Goal: Task Accomplishment & Management: Use online tool/utility

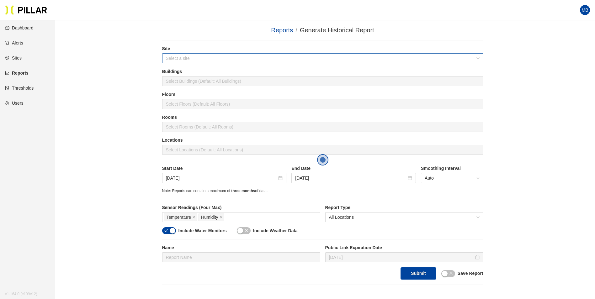
click at [207, 61] on input "search" at bounding box center [320, 58] width 309 height 9
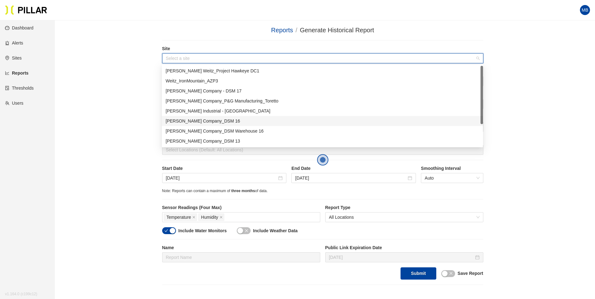
click at [206, 119] on div "[PERSON_NAME] Company_DSM 16" at bounding box center [323, 121] width 314 height 7
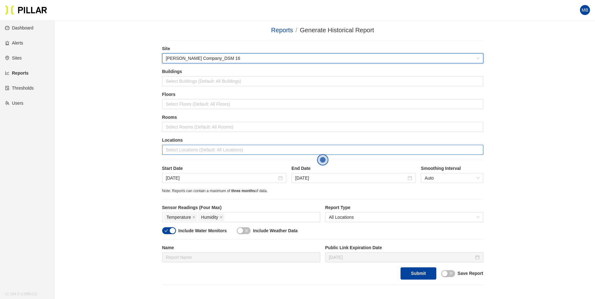
click at [181, 148] on div at bounding box center [323, 150] width 318 height 9
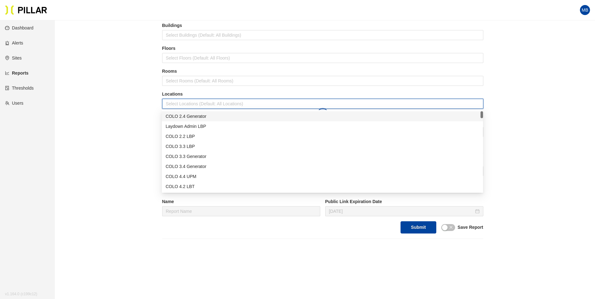
scroll to position [63, 0]
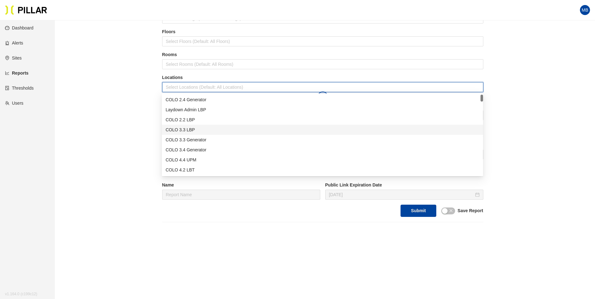
click at [204, 126] on div "COLO 3.3 LBP" at bounding box center [322, 130] width 321 height 10
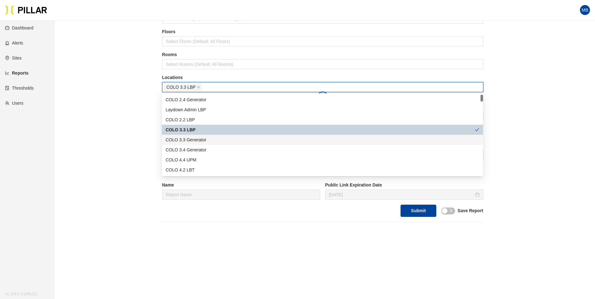
click at [199, 138] on div "COLO 3.3 Generator" at bounding box center [323, 139] width 314 height 7
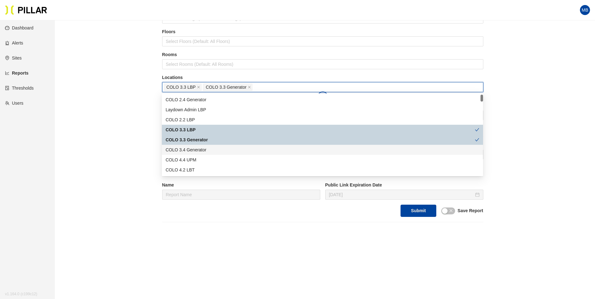
click at [196, 150] on div "COLO 3.4 Generator" at bounding box center [323, 149] width 314 height 7
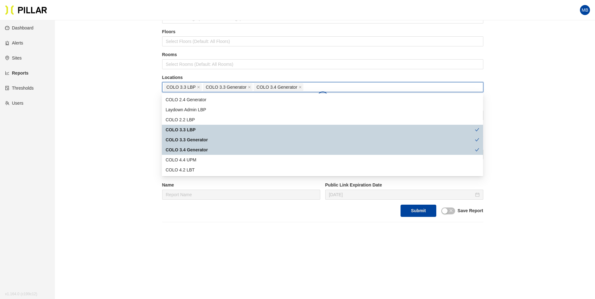
scroll to position [31, 0]
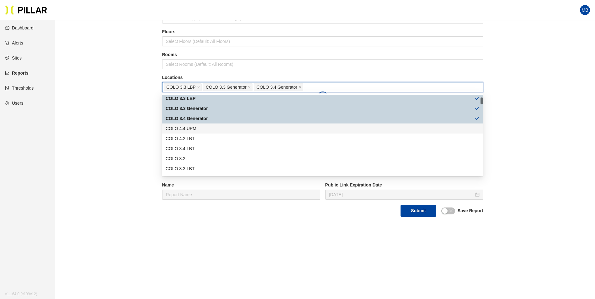
click at [203, 125] on div "COLO 4.4 UPM" at bounding box center [323, 128] width 314 height 7
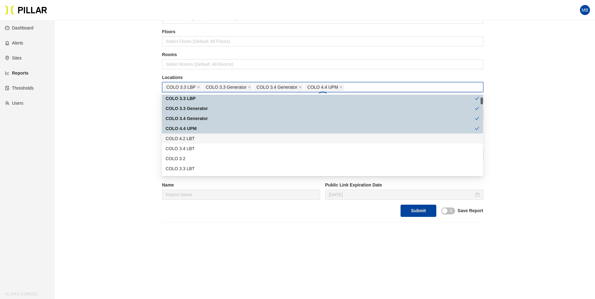
click at [196, 136] on div "COLO 4.2 LBT" at bounding box center [323, 138] width 314 height 7
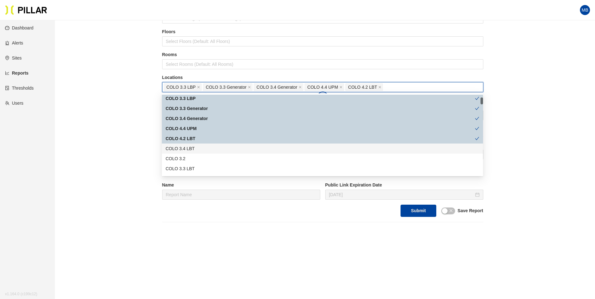
click at [194, 145] on div "COLO 3.4 LBT" at bounding box center [323, 148] width 314 height 7
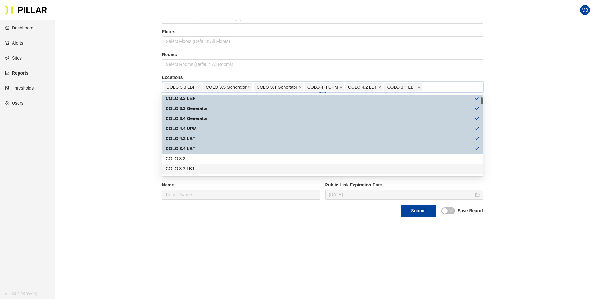
click at [196, 170] on div "COLO 3.3 LBT" at bounding box center [323, 168] width 314 height 7
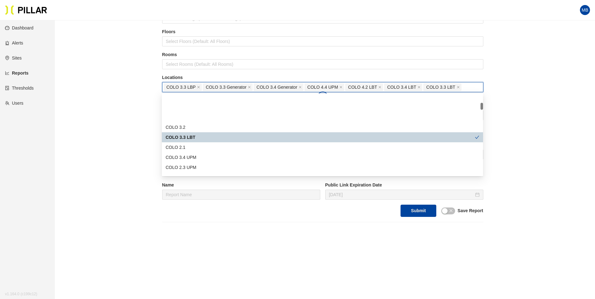
scroll to position [94, 0]
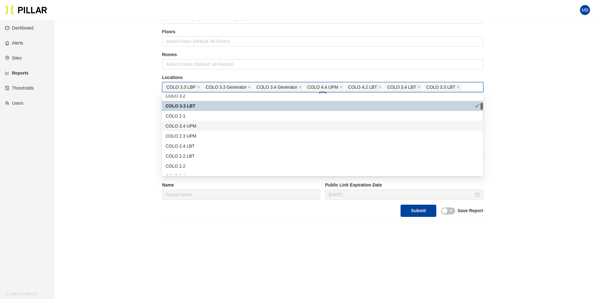
click at [198, 128] on div "COLO 3.4 UPM" at bounding box center [323, 126] width 314 height 7
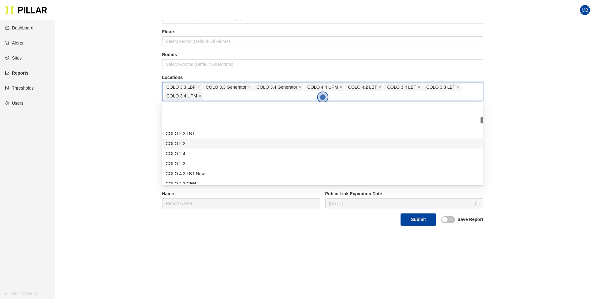
scroll to position [157, 0]
click at [202, 141] on div "COLO 4.2 LBT New" at bounding box center [323, 142] width 314 height 7
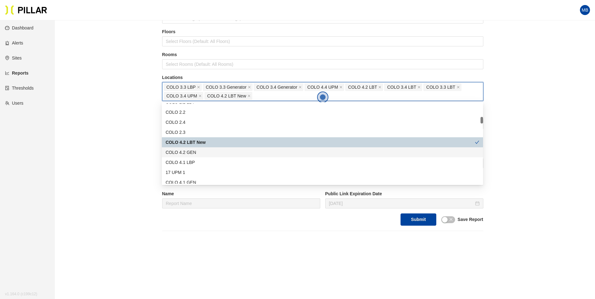
click at [199, 149] on div "COLO 4.2 GEN" at bounding box center [323, 152] width 314 height 7
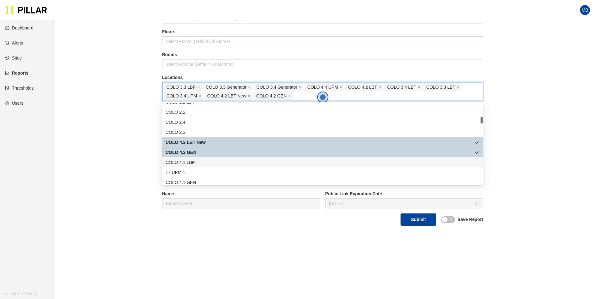
click at [194, 158] on div "COLO 4.1 LBP" at bounding box center [322, 162] width 321 height 10
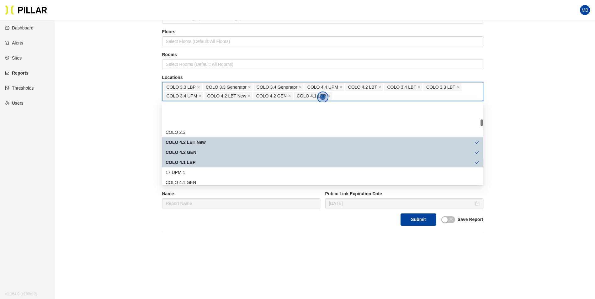
scroll to position [188, 0]
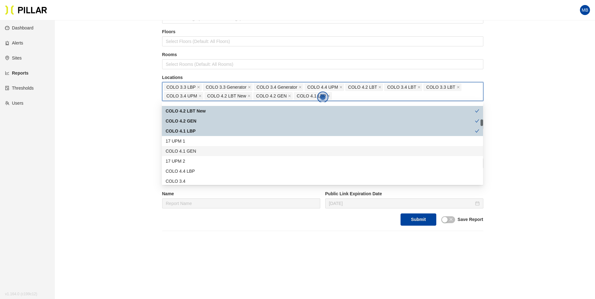
click at [199, 151] on div "COLO 4.1 GEN" at bounding box center [323, 151] width 314 height 7
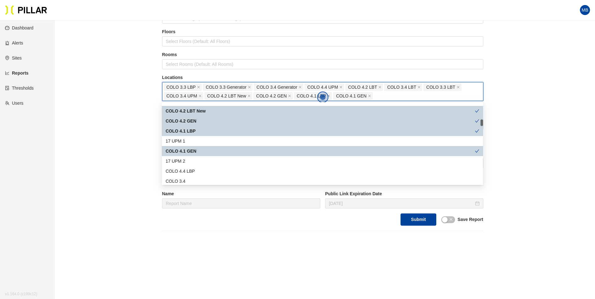
scroll to position [220, 0]
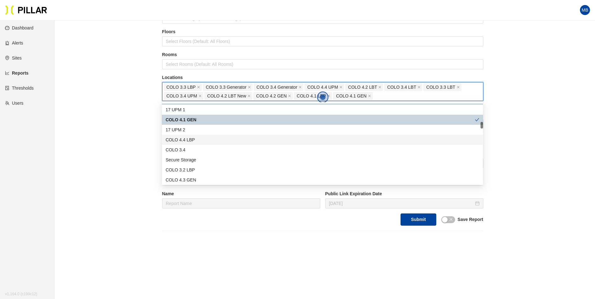
click at [203, 140] on div "COLO 4.4 LBP" at bounding box center [323, 139] width 314 height 7
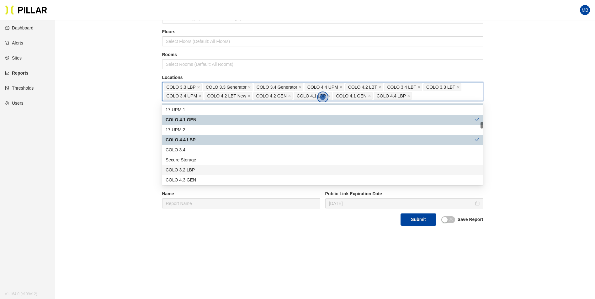
click at [202, 170] on div "COLO 3.2 LBP" at bounding box center [323, 170] width 314 height 7
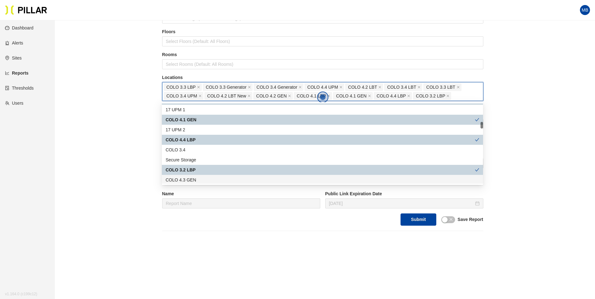
click at [198, 178] on div "COLO 4.3 GEN" at bounding box center [323, 180] width 314 height 7
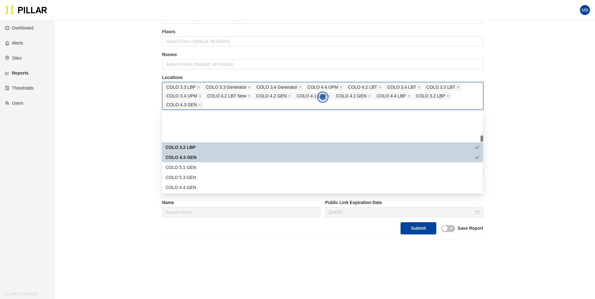
scroll to position [282, 0]
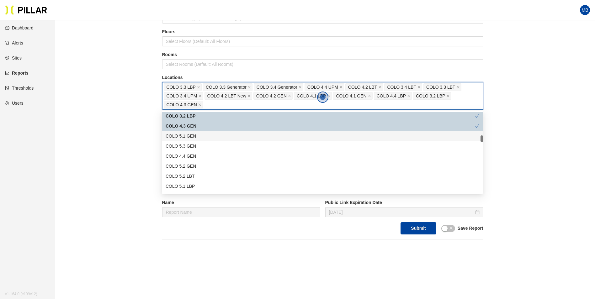
click at [199, 137] on div "COLO 5.1 GEN" at bounding box center [323, 136] width 314 height 7
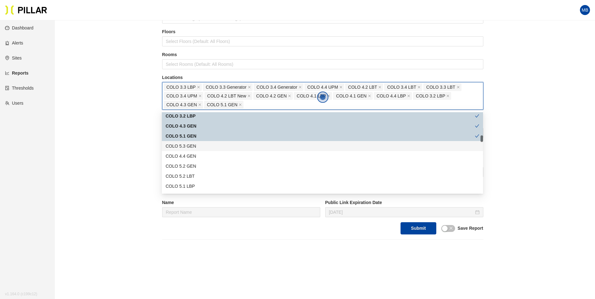
click at [196, 145] on div "COLO 5.3 GEN" at bounding box center [323, 146] width 314 height 7
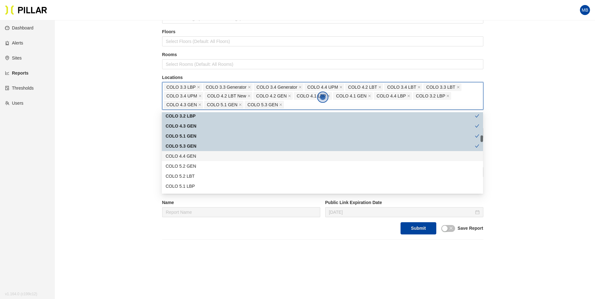
click at [197, 158] on div "COLO 4.4 GEN" at bounding box center [323, 156] width 314 height 7
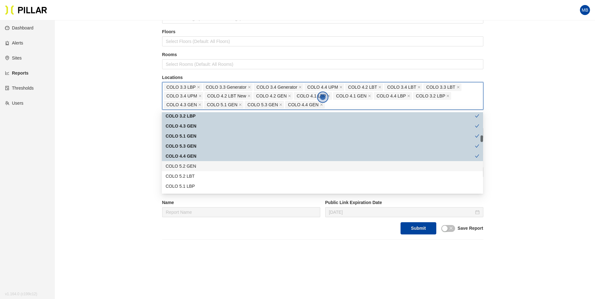
click at [195, 169] on div "COLO 5.2 GEN" at bounding box center [323, 166] width 314 height 7
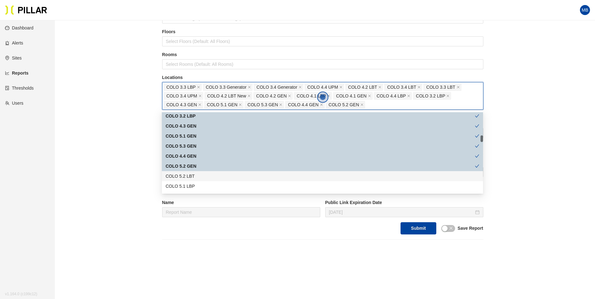
click at [194, 177] on div "COLO 5.2 LBT" at bounding box center [323, 176] width 314 height 7
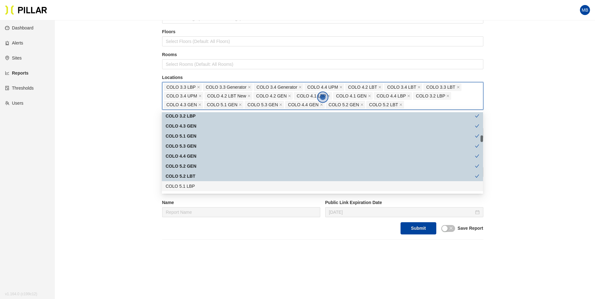
click at [193, 188] on div "COLO 5.1 LBP" at bounding box center [323, 186] width 314 height 7
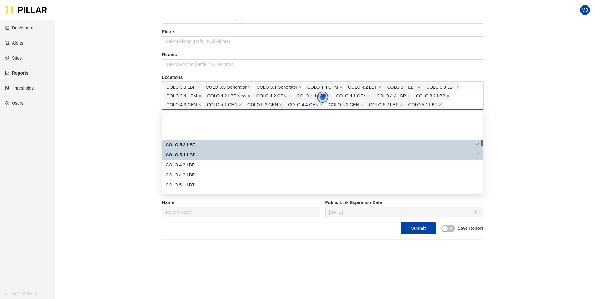
scroll to position [345, 0]
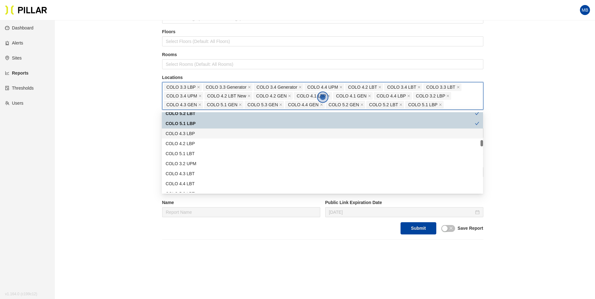
click at [194, 128] on div "COLO 5.1 LBP" at bounding box center [322, 124] width 321 height 10
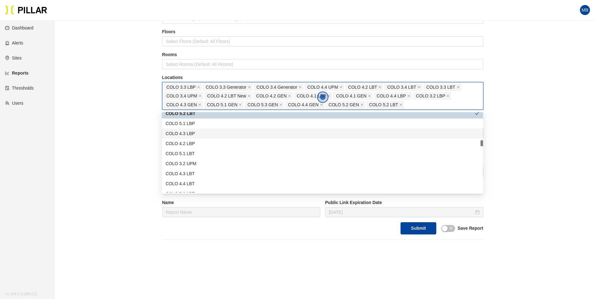
click at [193, 132] on div "COLO 4.3 LBP" at bounding box center [323, 133] width 314 height 7
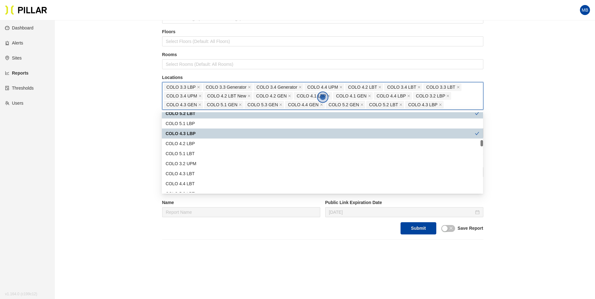
click at [195, 125] on div "COLO 5.1 LBP" at bounding box center [323, 123] width 314 height 7
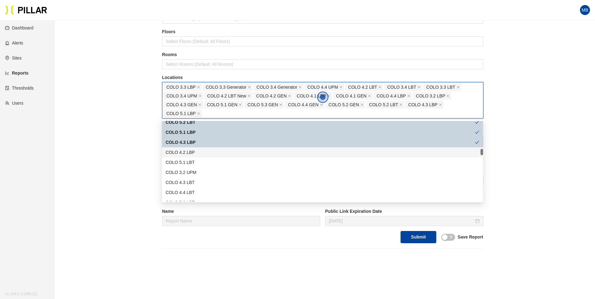
click at [197, 153] on div "COLO 4.2 LBP" at bounding box center [323, 152] width 314 height 7
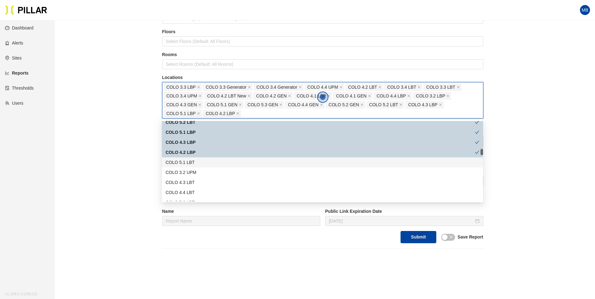
click at [197, 159] on div "COLO 5.1 LBT" at bounding box center [322, 162] width 321 height 10
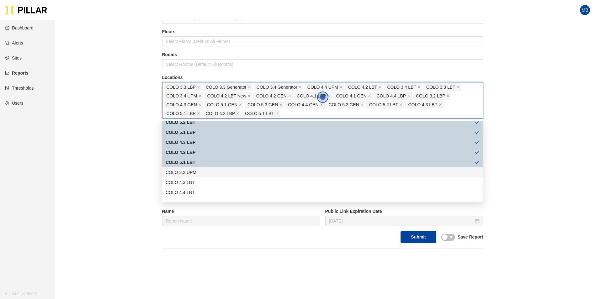
click at [204, 175] on div "COLO 3.2 UPM" at bounding box center [323, 172] width 314 height 7
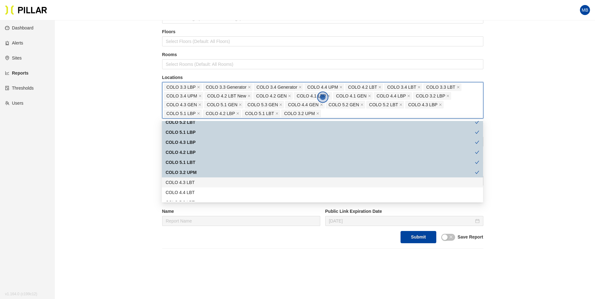
click at [204, 183] on div "COLO 4.3 LBT" at bounding box center [323, 182] width 314 height 7
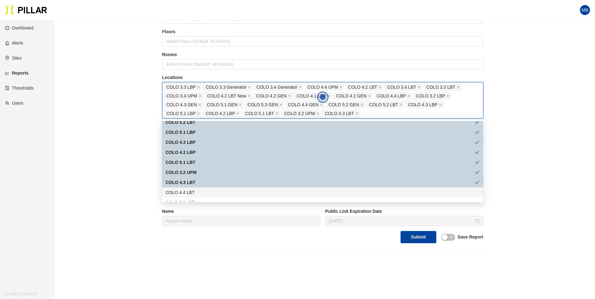
click at [203, 189] on div "COLO 4.4 LBT" at bounding box center [323, 192] width 314 height 7
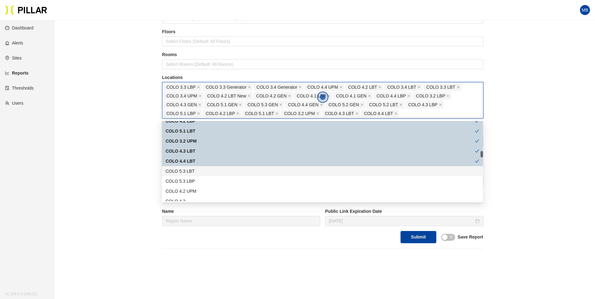
scroll to position [408, 0]
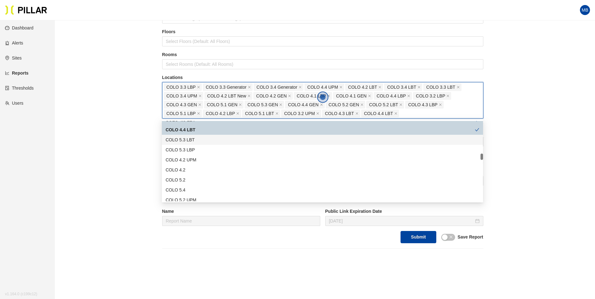
click at [192, 138] on div "COLO 5.3 LBT" at bounding box center [323, 139] width 314 height 7
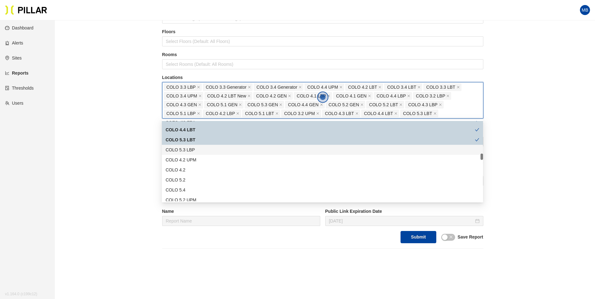
click at [194, 148] on div "COLO 5.3 LBP" at bounding box center [323, 149] width 314 height 7
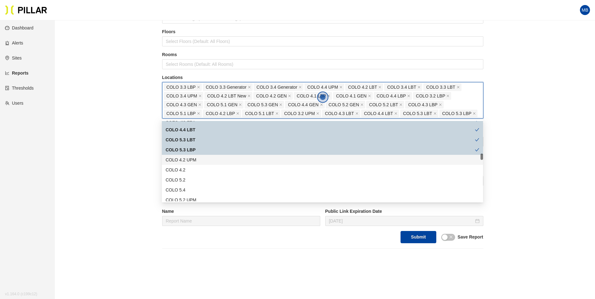
click at [196, 158] on div "COLO 4.2 UPM" at bounding box center [323, 159] width 314 height 7
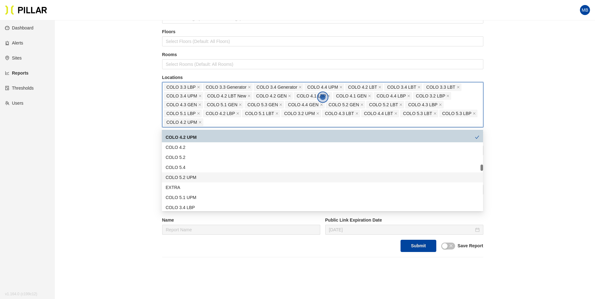
click at [206, 174] on div "COLO 5.2 UPM" at bounding box center [323, 177] width 314 height 7
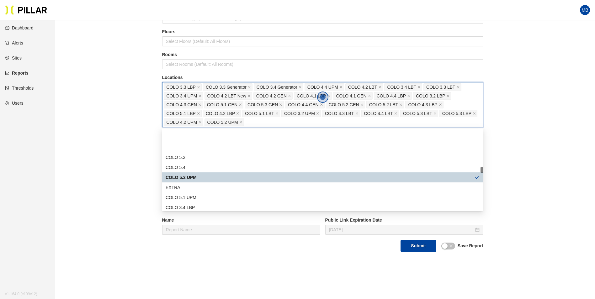
scroll to position [470, 0]
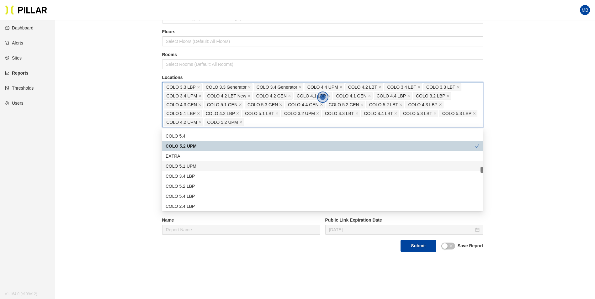
click at [207, 168] on div "COLO 5.1 UPM" at bounding box center [323, 166] width 314 height 7
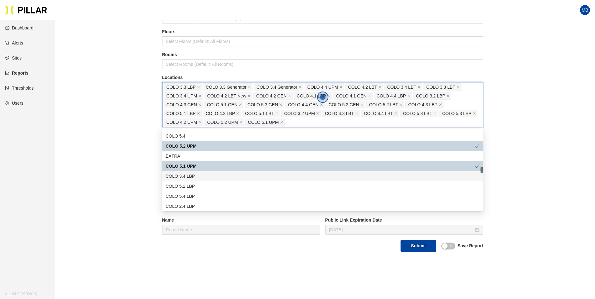
click at [206, 175] on div "COLO 3.4 LBP" at bounding box center [323, 176] width 314 height 7
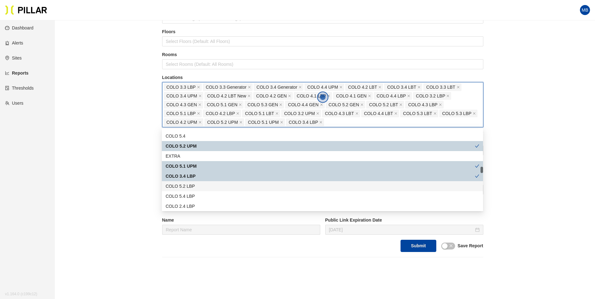
click at [207, 185] on div "COLO 5.2 LBP" at bounding box center [323, 186] width 314 height 7
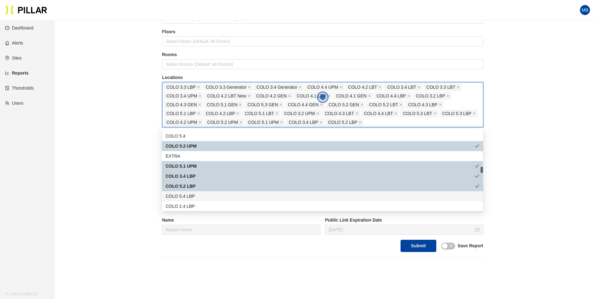
click at [206, 192] on div "COLO 5.4 LBP" at bounding box center [322, 196] width 321 height 10
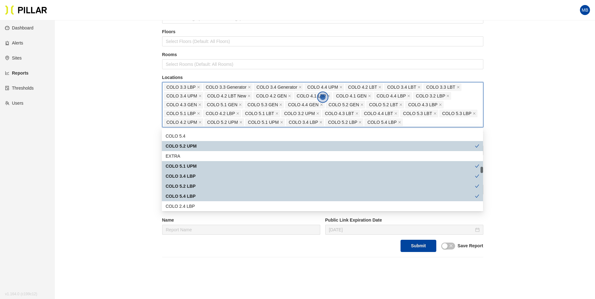
click at [204, 203] on div "COLO 2.4 LBP" at bounding box center [323, 206] width 314 height 7
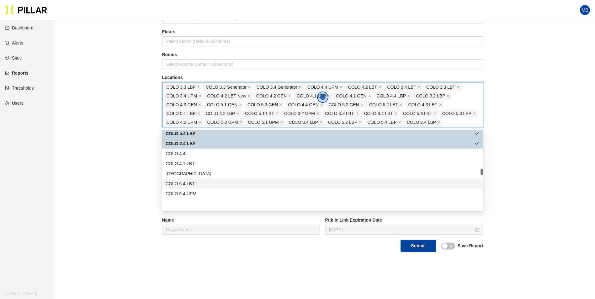
scroll to position [502, 0]
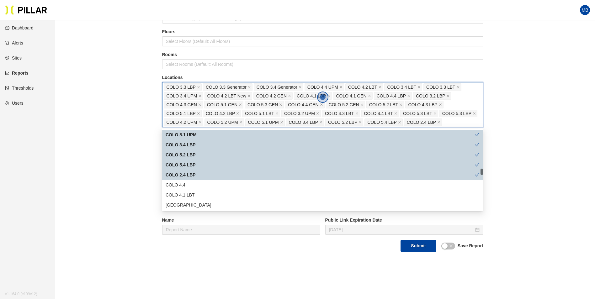
click at [203, 173] on div "COLO 2.4 LBP" at bounding box center [320, 175] width 309 height 7
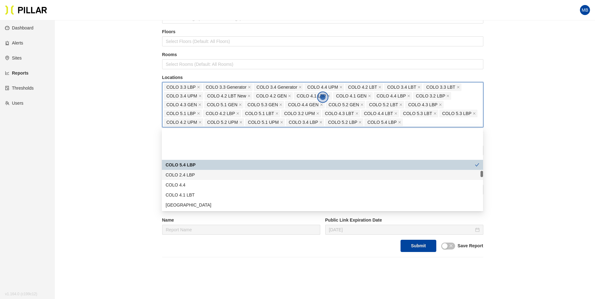
scroll to position [533, 0]
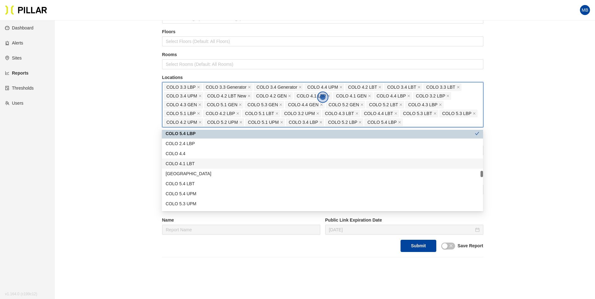
click at [205, 162] on div "COLO 4.1 LBT" at bounding box center [323, 163] width 314 height 7
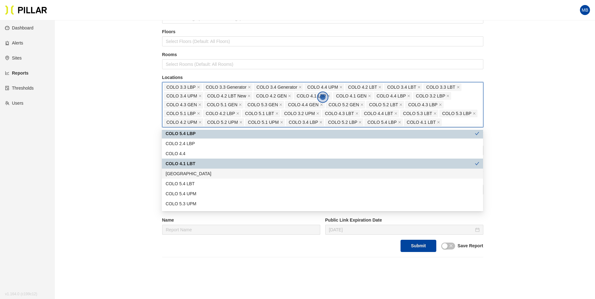
click at [204, 176] on div "West Pumphouse" at bounding box center [323, 173] width 314 height 7
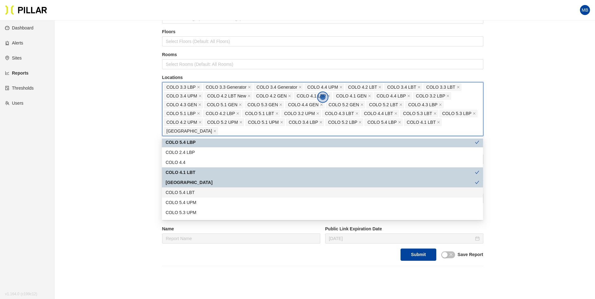
click at [201, 192] on div "COLO 5.4 LBT" at bounding box center [323, 192] width 314 height 7
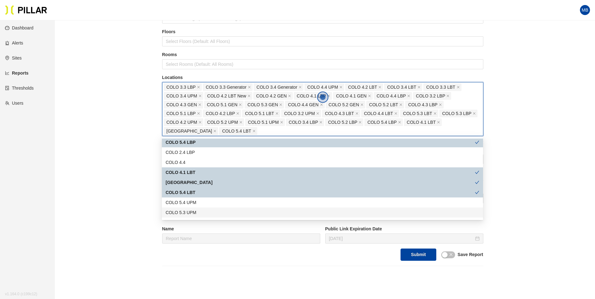
click at [201, 210] on div "COLO 5.3 UPM" at bounding box center [323, 212] width 314 height 7
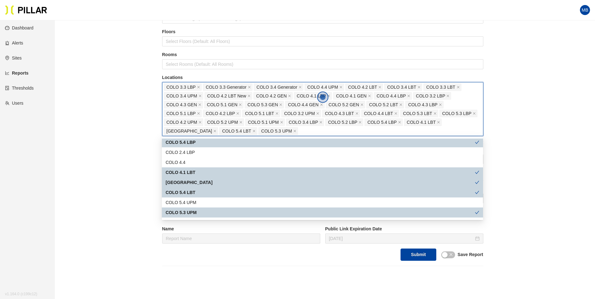
click at [204, 204] on div "COLO 5.4 UPM" at bounding box center [323, 202] width 314 height 7
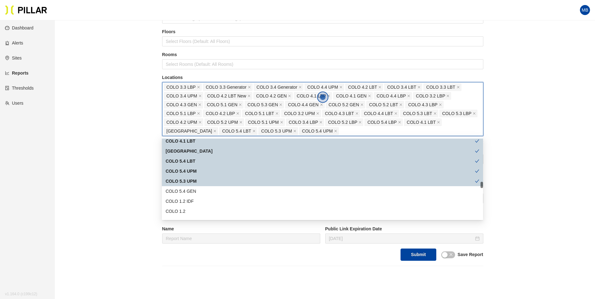
scroll to position [596, 0]
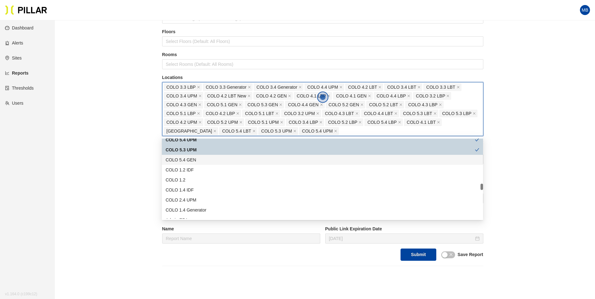
click at [206, 161] on div "COLO 5.4 GEN" at bounding box center [323, 159] width 314 height 7
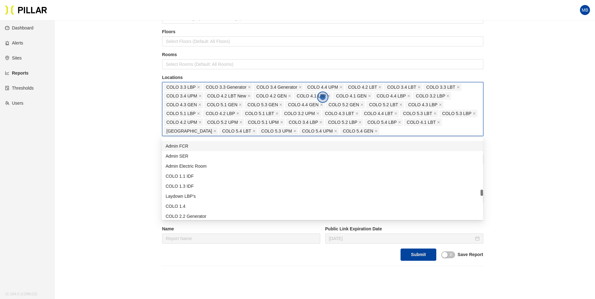
scroll to position [721, 0]
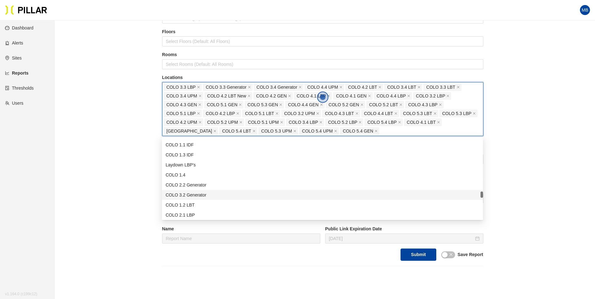
click at [213, 195] on div "COLO 3.2 Generator" at bounding box center [323, 195] width 314 height 7
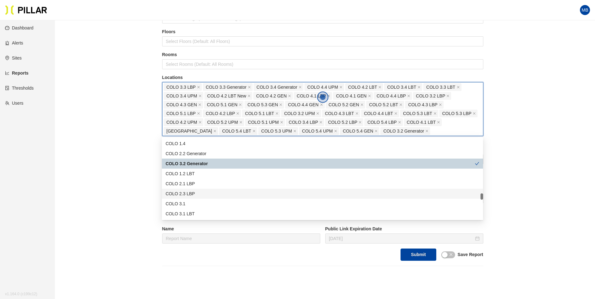
scroll to position [784, 0]
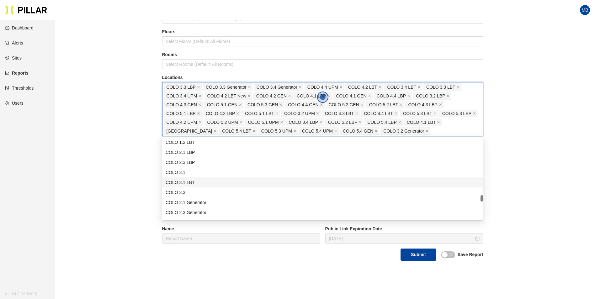
click at [213, 183] on div "COLO 3.1 LBT" at bounding box center [323, 182] width 314 height 7
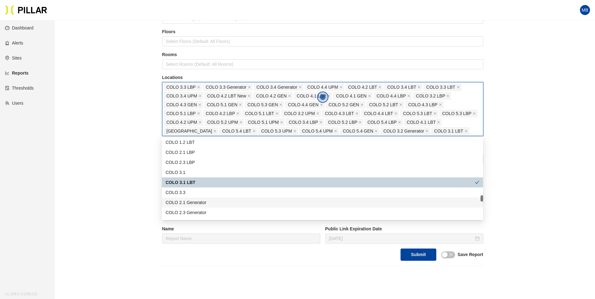
click at [210, 204] on div "COLO 2.1 Generator" at bounding box center [323, 202] width 314 height 7
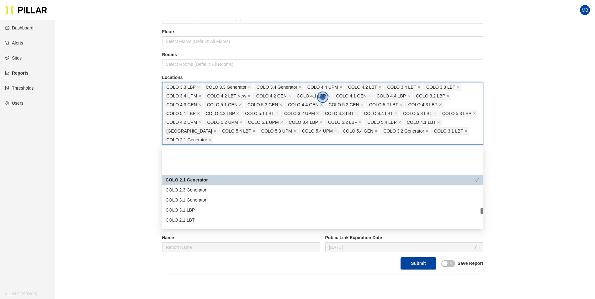
scroll to position [847, 0]
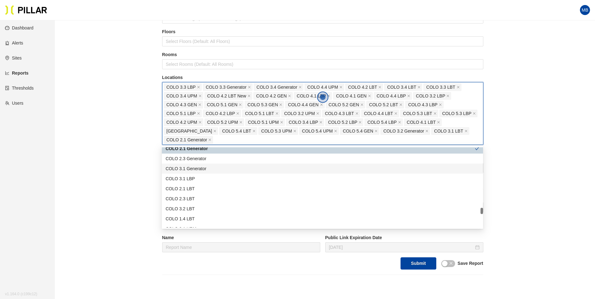
click at [224, 167] on div "COLO 3.1 Generator" at bounding box center [323, 168] width 314 height 7
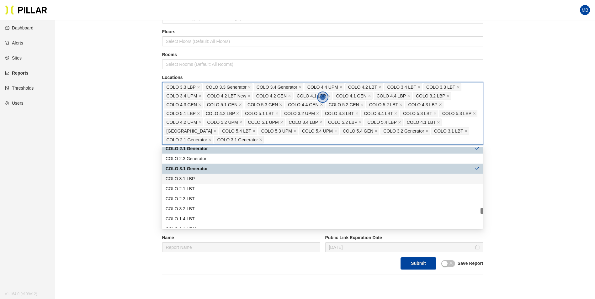
click at [207, 178] on div "COLO 3.1 LBP" at bounding box center [323, 178] width 314 height 7
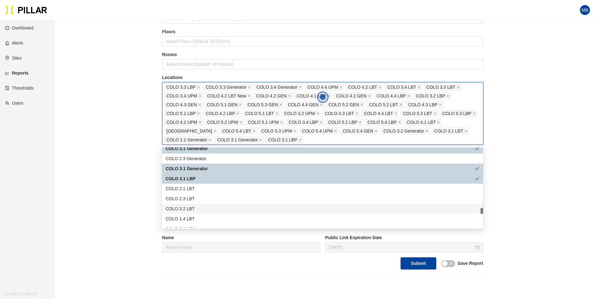
click at [197, 211] on div "COLO 3.2 LBT" at bounding box center [323, 208] width 314 height 7
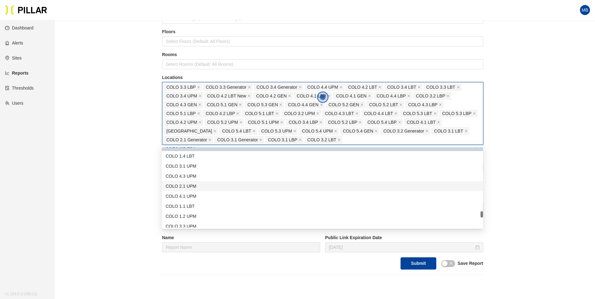
scroll to position [878, 0]
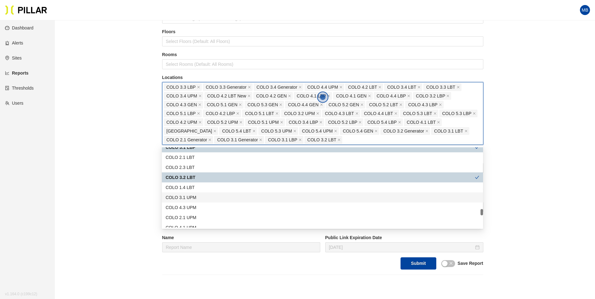
click at [200, 196] on div "COLO 3.1 UPM" at bounding box center [323, 197] width 314 height 7
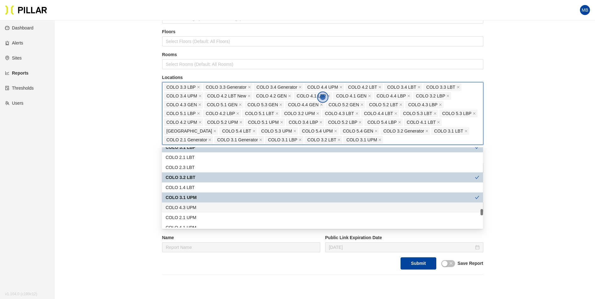
click at [200, 206] on div "COLO 4.3 UPM" at bounding box center [323, 207] width 314 height 7
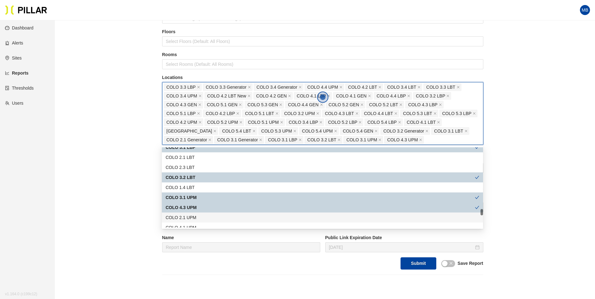
scroll to position [910, 0]
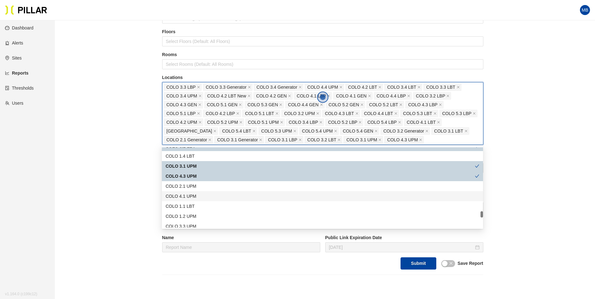
click at [203, 197] on div "COLO 4.1 UPM" at bounding box center [323, 196] width 314 height 7
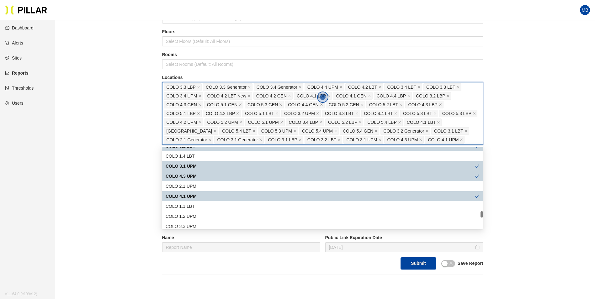
scroll to position [941, 0]
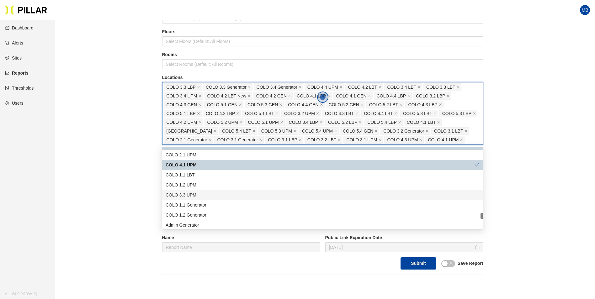
click at [204, 199] on div "COLO 3.3 UPM" at bounding box center [322, 195] width 321 height 10
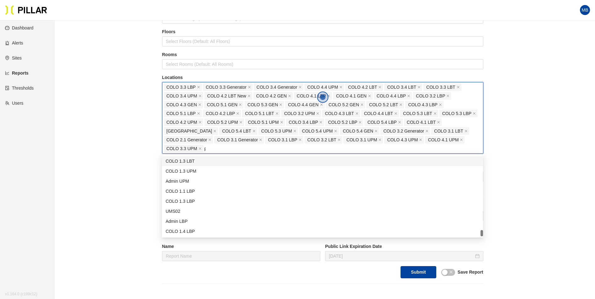
scroll to position [0, 0]
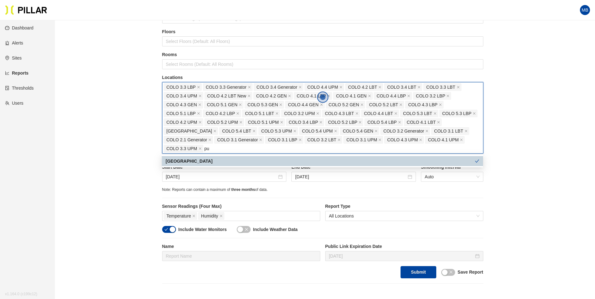
type input "p"
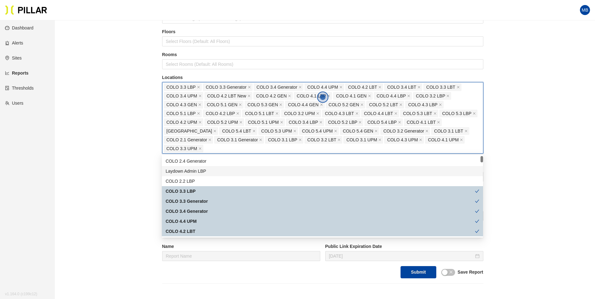
click at [144, 171] on div "Reports / Generate Historical Report / Site Weitz Company_DSM 16 Buildings Sele…" at bounding box center [322, 123] width 505 height 321
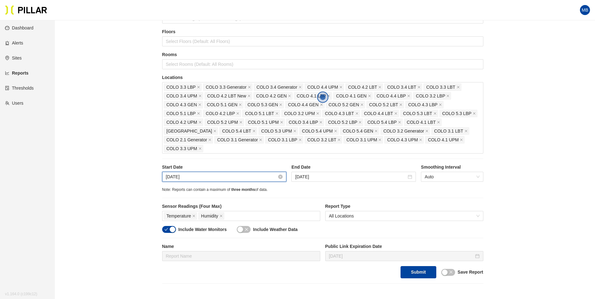
click at [200, 176] on input "Sep 26, 2025" at bounding box center [221, 176] width 111 height 7
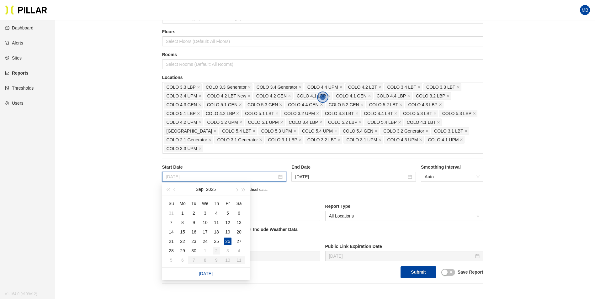
type input "Oct 2, 2025"
click at [220, 251] on div "2" at bounding box center [217, 251] width 8 height 8
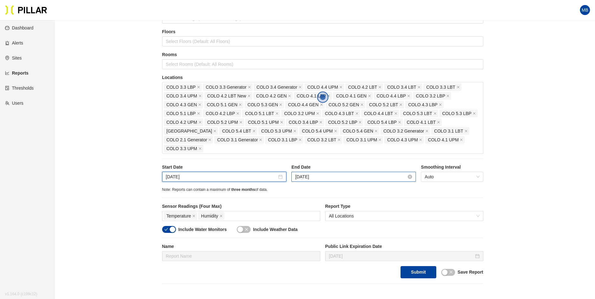
click at [328, 179] on input "Oct 3, 2025" at bounding box center [350, 176] width 111 height 7
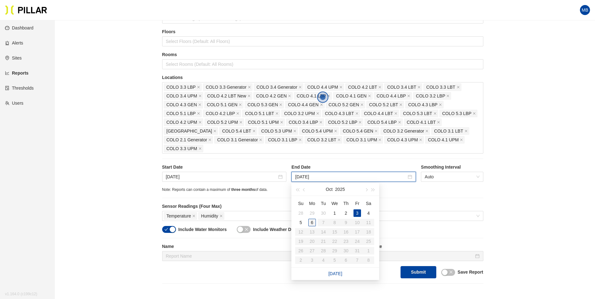
type input "Oct 6, 2025"
click at [312, 222] on div "6" at bounding box center [312, 223] width 8 height 8
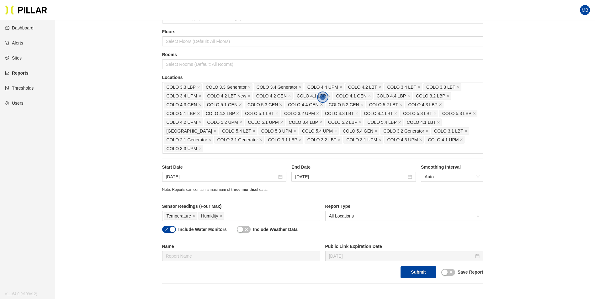
click at [174, 229] on div "button" at bounding box center [173, 230] width 6 height 6
click at [413, 270] on button "Submit" at bounding box center [417, 272] width 35 height 12
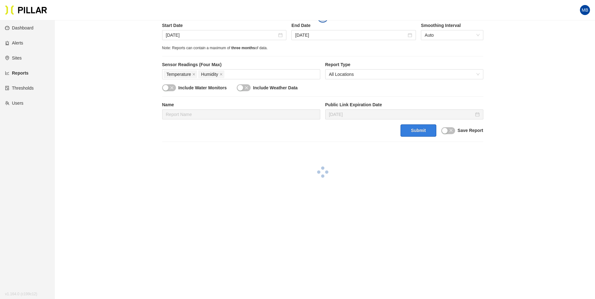
scroll to position [205, 0]
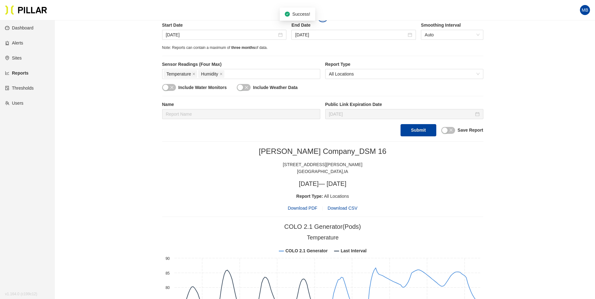
click at [299, 208] on span "Download PDF" at bounding box center [302, 208] width 29 height 7
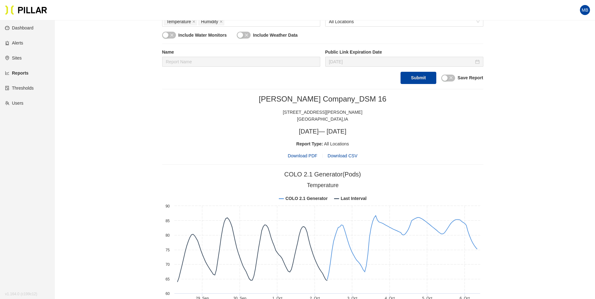
scroll to position [268, 0]
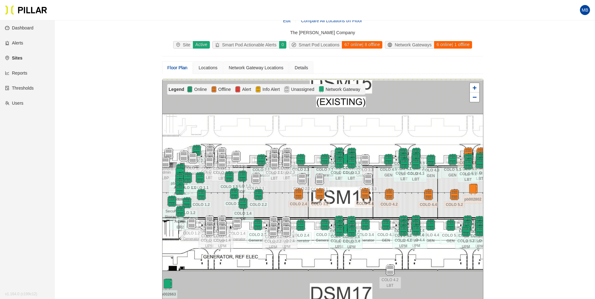
scroll to position [20, 0]
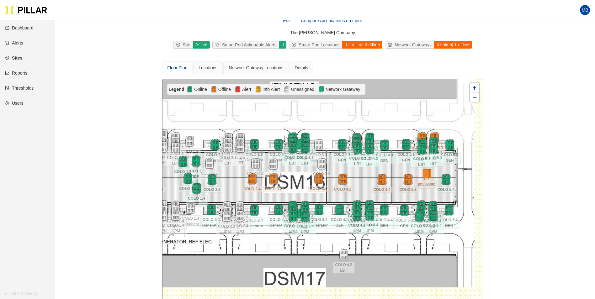
drag, startPoint x: 411, startPoint y: 188, endPoint x: 365, endPoint y: 173, distance: 47.9
click at [365, 173] on div at bounding box center [322, 191] width 321 height 224
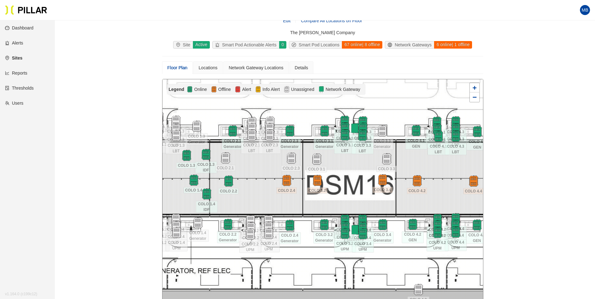
drag, startPoint x: 358, startPoint y: 209, endPoint x: 412, endPoint y: 166, distance: 68.8
click at [412, 166] on div at bounding box center [322, 191] width 321 height 224
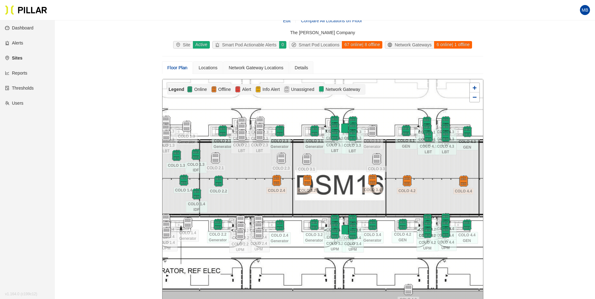
drag, startPoint x: 428, startPoint y: 166, endPoint x: 402, endPoint y: 164, distance: 26.4
click at [404, 164] on div at bounding box center [322, 191] width 321 height 224
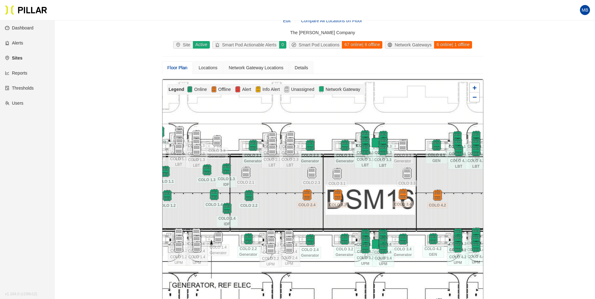
drag, startPoint x: 362, startPoint y: 198, endPoint x: 366, endPoint y: 185, distance: 13.5
click at [366, 185] on div at bounding box center [322, 191] width 321 height 224
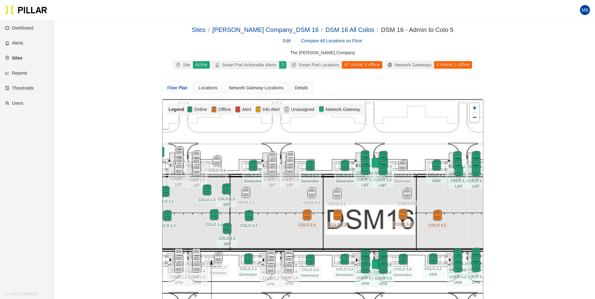
scroll to position [0, 0]
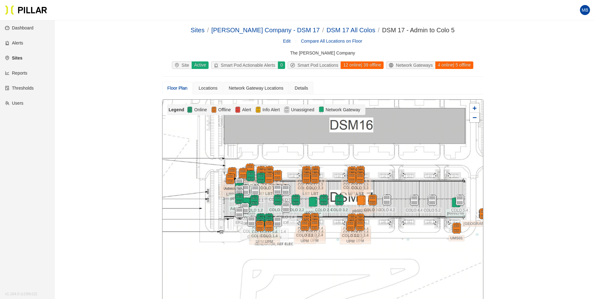
scroll to position [20, 0]
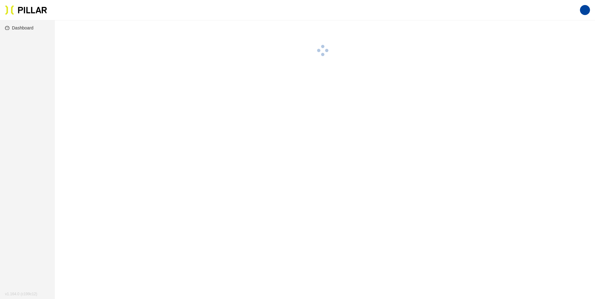
scroll to position [20, 0]
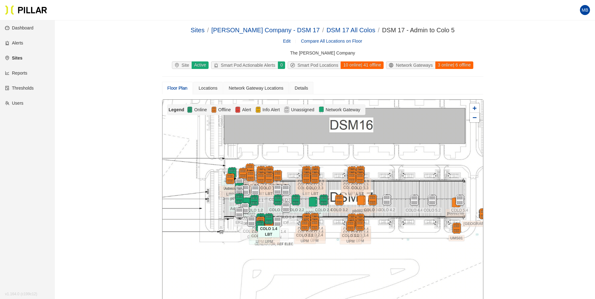
scroll to position [20, 0]
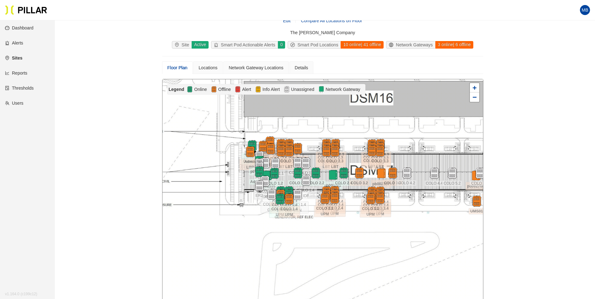
drag, startPoint x: 287, startPoint y: 241, endPoint x: 307, endPoint y: 235, distance: 21.2
click at [307, 235] on div at bounding box center [322, 191] width 321 height 224
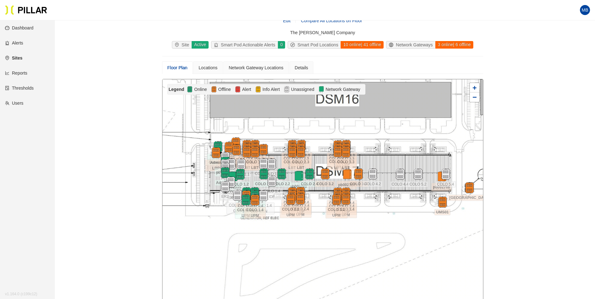
drag, startPoint x: 427, startPoint y: 160, endPoint x: 388, endPoint y: 161, distance: 38.9
click at [388, 161] on div at bounding box center [322, 191] width 321 height 224
